Goal: Complete application form

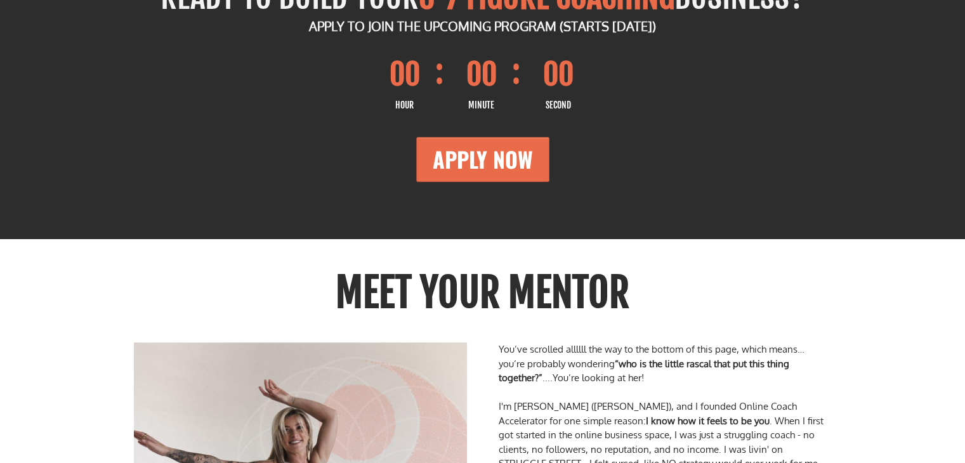
scroll to position [14662, 0]
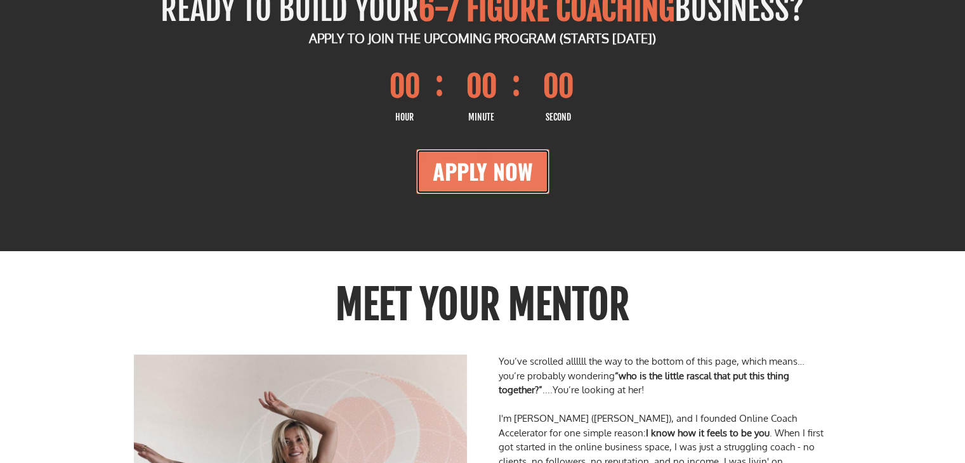
click at [467, 176] on span "APPLY NOW" at bounding box center [483, 171] width 100 height 32
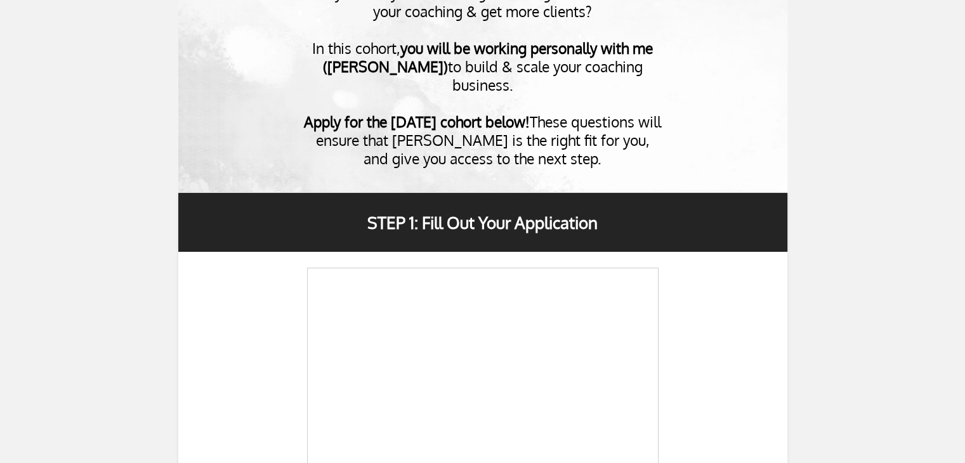
scroll to position [237, 0]
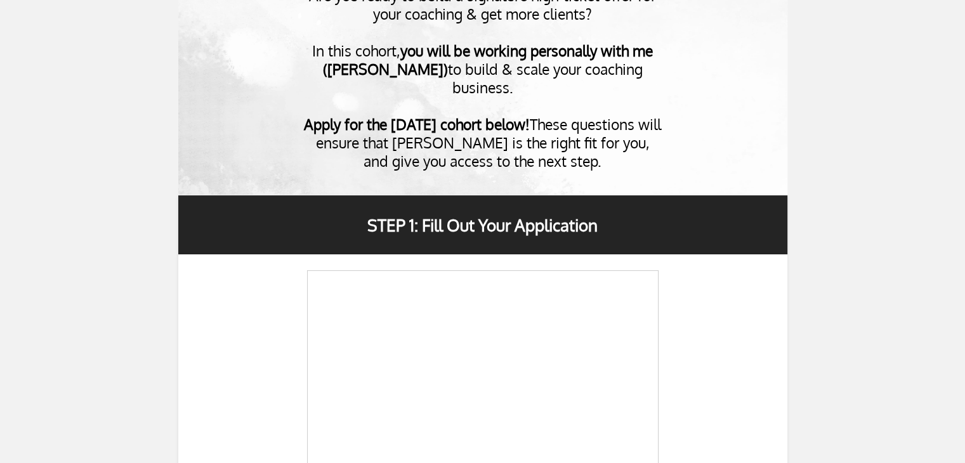
click at [438, 218] on b "STEP 1: Fill Out Your Application" at bounding box center [482, 224] width 230 height 21
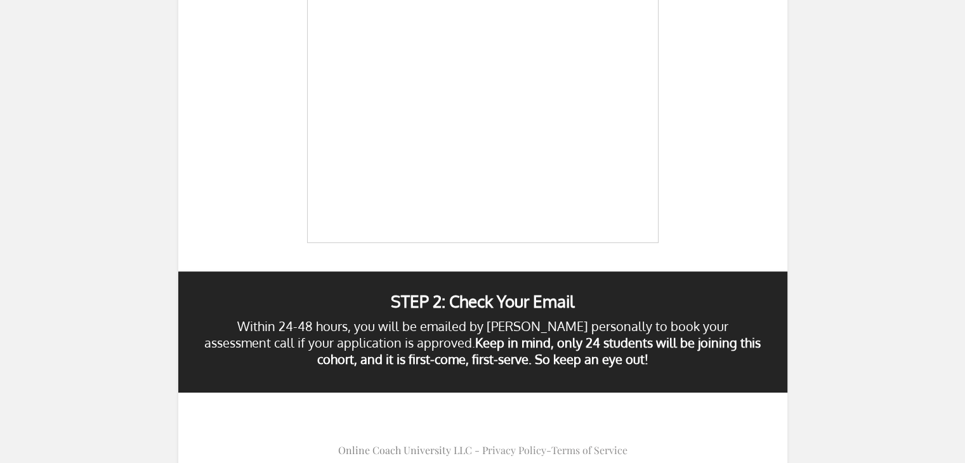
scroll to position [618, 0]
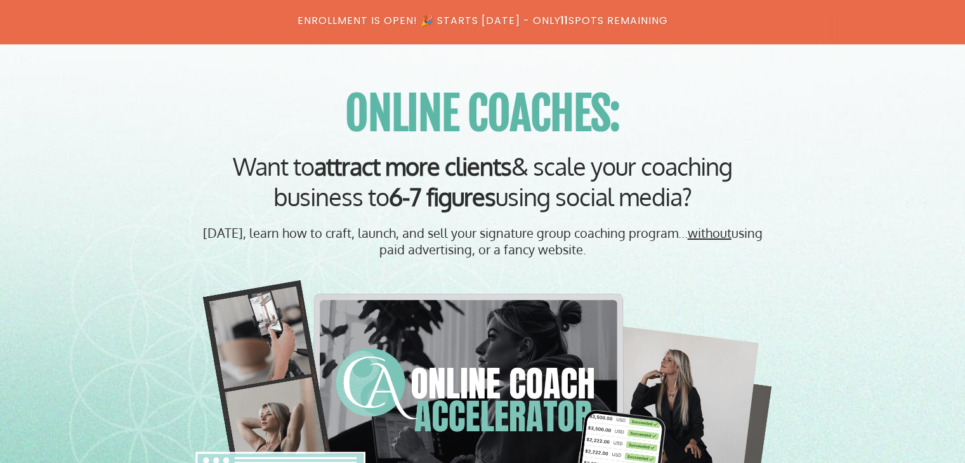
click at [512, 15] on h2 "ENROLLMENT IS OPEN! 🎉 STARTS JULY 15, 2024 - ONLY 11 SPOTS REMAINING" at bounding box center [483, 29] width 698 height 32
click at [388, 23] on h2 "ENROLLMENT IS OPEN! 🎉 STARTS JULY 15, 2024 - ONLY 11 SPOTS REMAINING" at bounding box center [483, 29] width 698 height 32
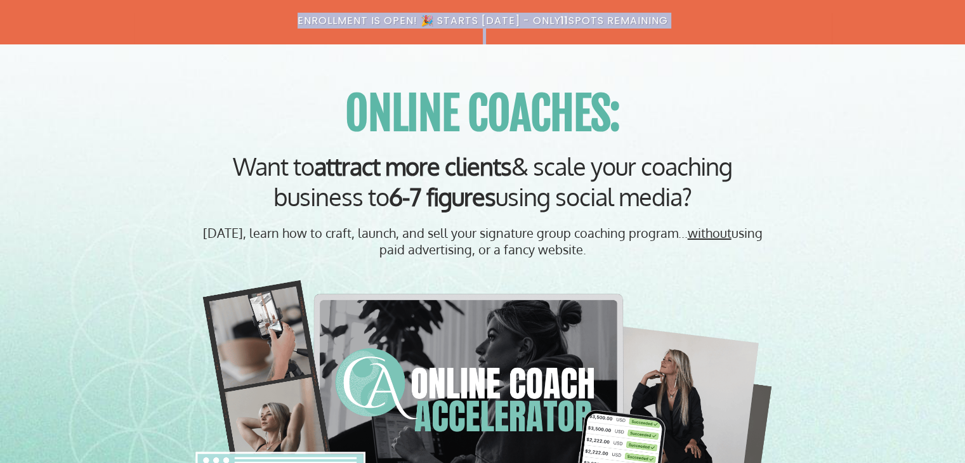
click at [388, 23] on h2 "ENROLLMENT IS OPEN! 🎉 STARTS JULY 15, 2024 - ONLY 11 SPOTS REMAINING" at bounding box center [483, 29] width 698 height 32
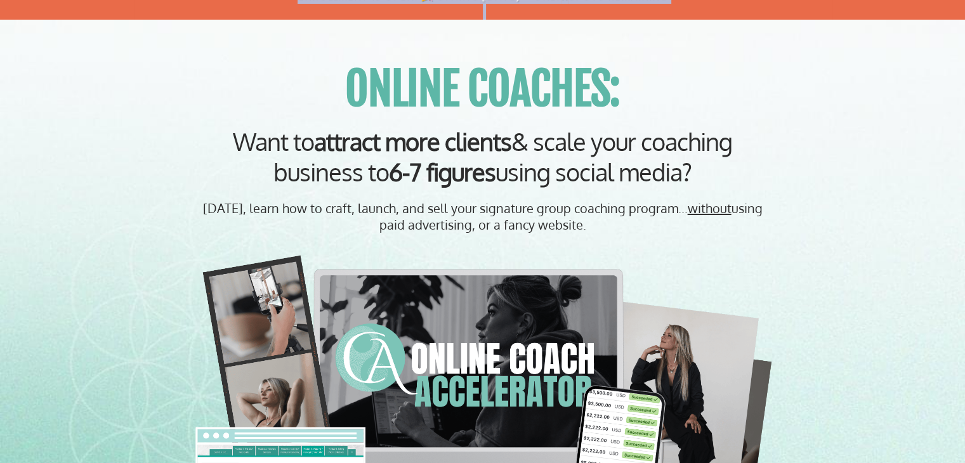
scroll to position [28, 0]
